Goal: Transaction & Acquisition: Download file/media

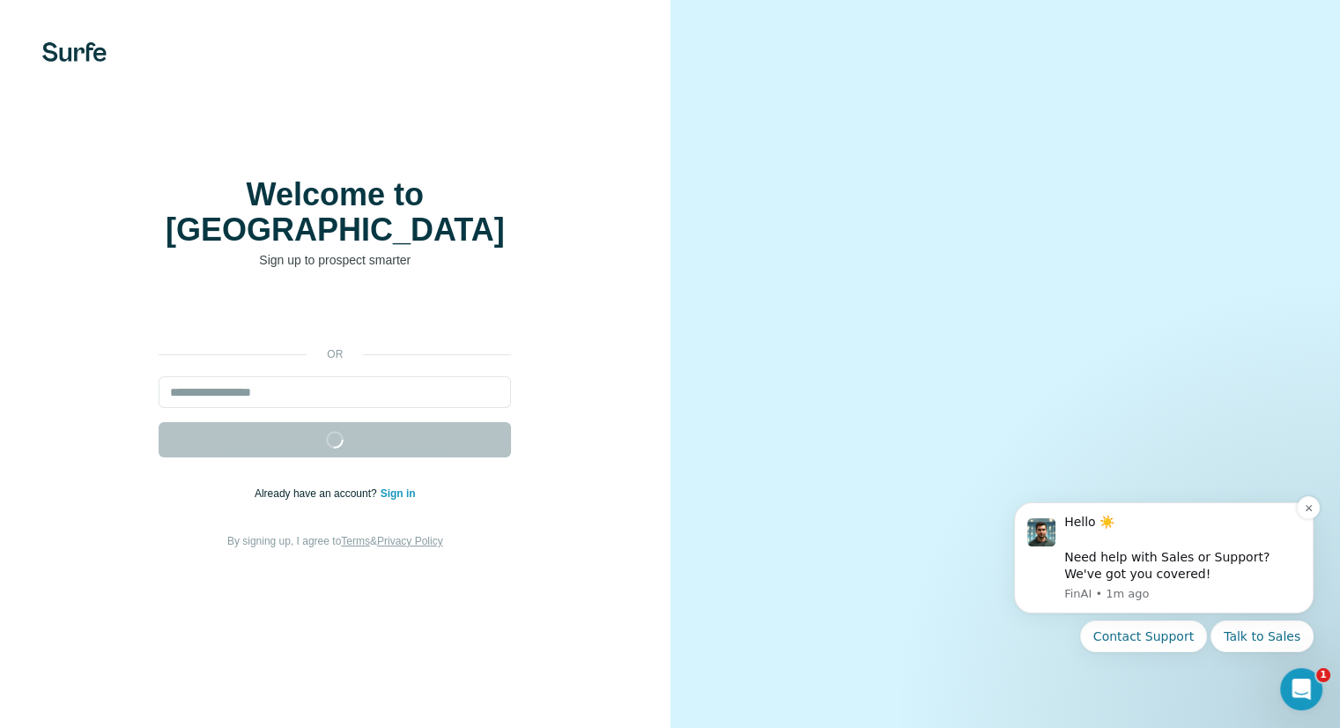
click at [1314, 519] on div "Hello ☀️ ​ Need help with Sales or Support? We've got you covered! [GEOGRAPHIC_…" at bounding box center [1164, 542] width 324 height 220
click at [1310, 509] on icon "Dismiss notification" at bounding box center [1309, 508] width 10 height 10
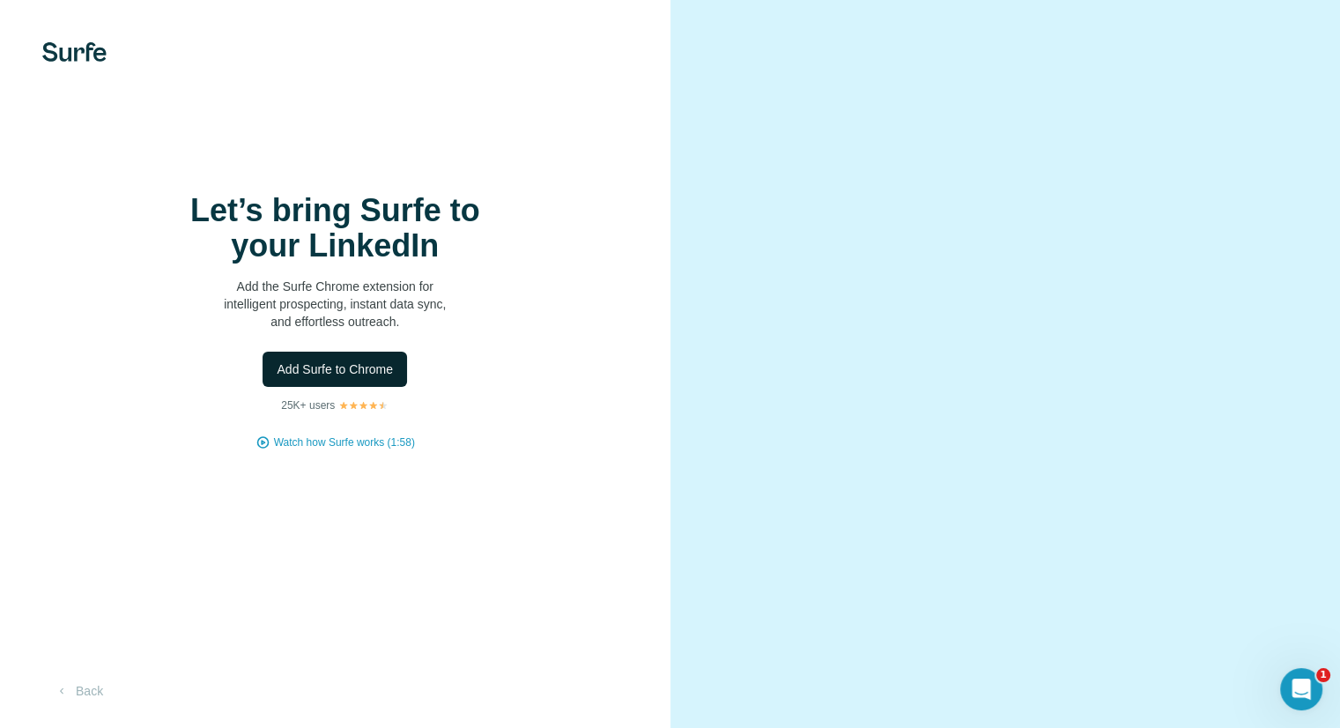
click at [367, 378] on button "Add Surfe to Chrome" at bounding box center [335, 369] width 145 height 35
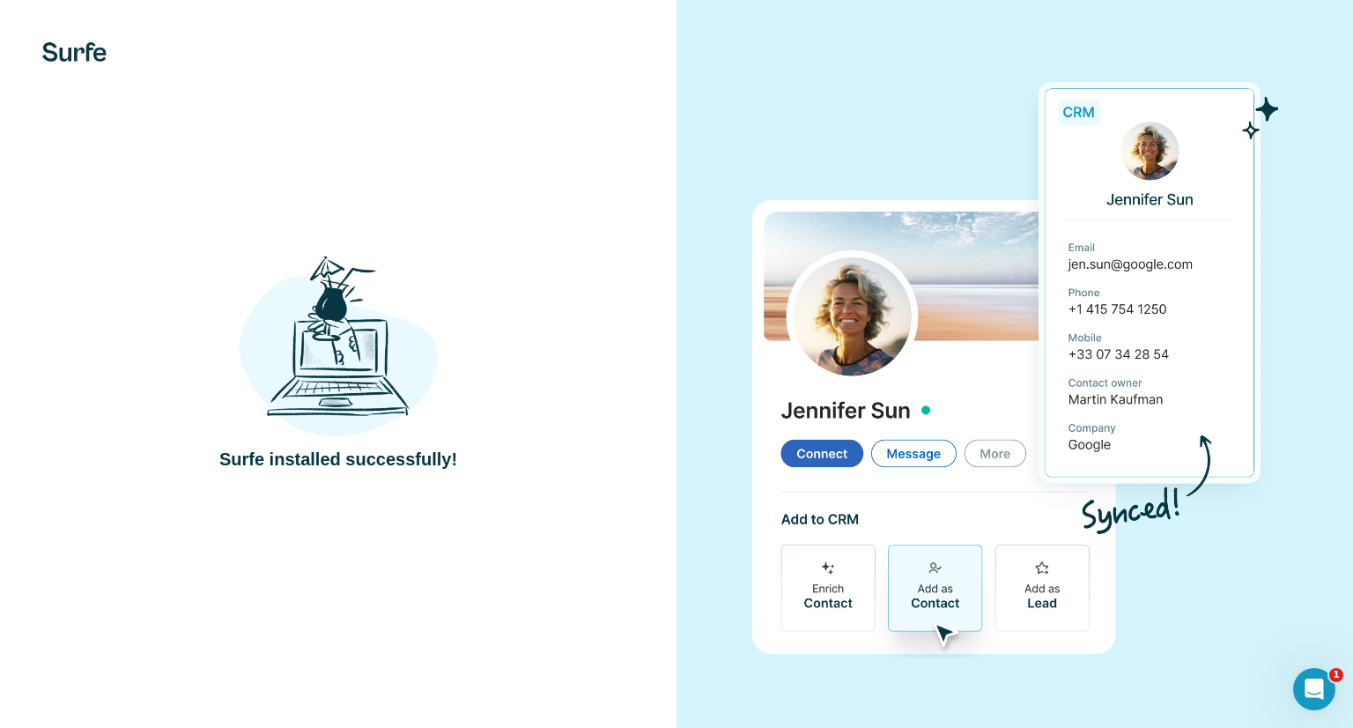
click at [734, 267] on div at bounding box center [1015, 364] width 677 height 728
